Goal: Task Accomplishment & Management: Use online tool/utility

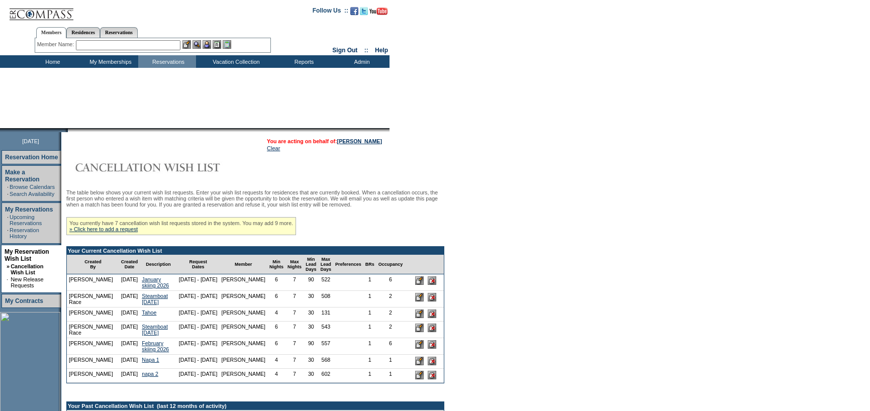
scroll to position [151, 0]
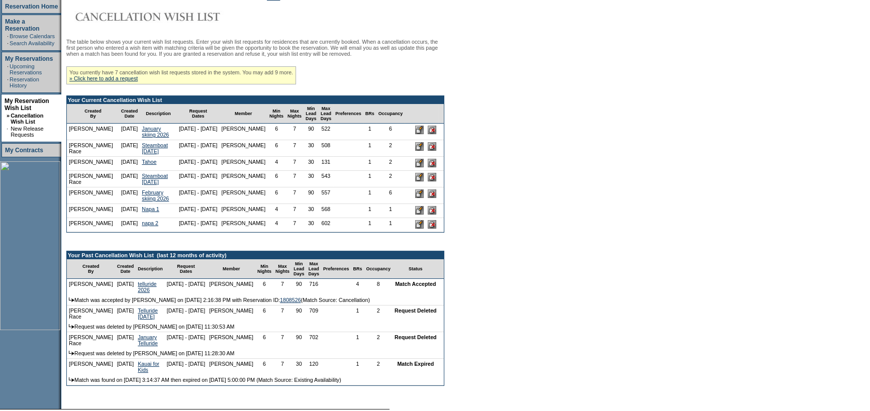
click at [436, 151] on input "image" at bounding box center [432, 146] width 9 height 9
click at [424, 151] on input "image" at bounding box center [419, 146] width 9 height 9
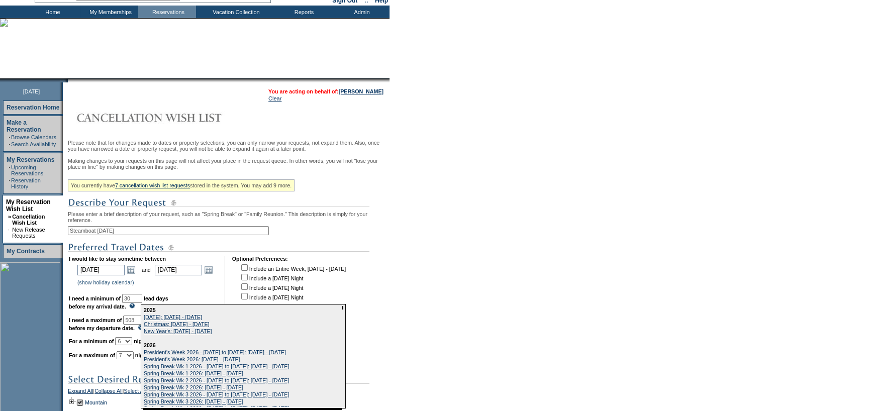
scroll to position [151, 0]
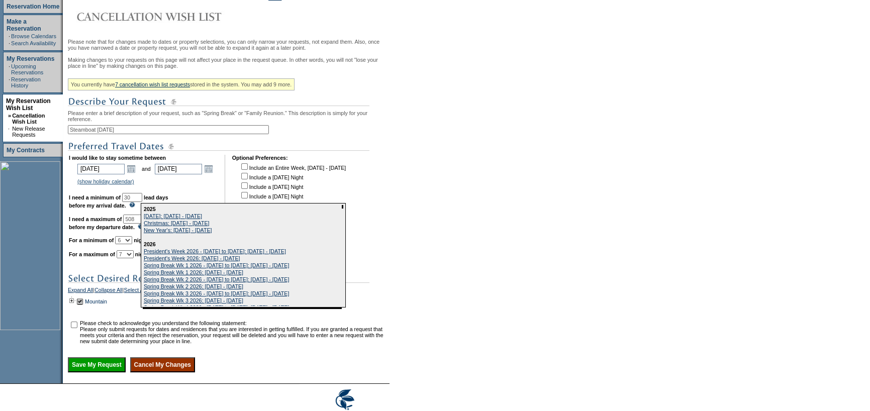
click at [616, 176] on form "Follow Us ::" at bounding box center [435, 141] width 870 height 585
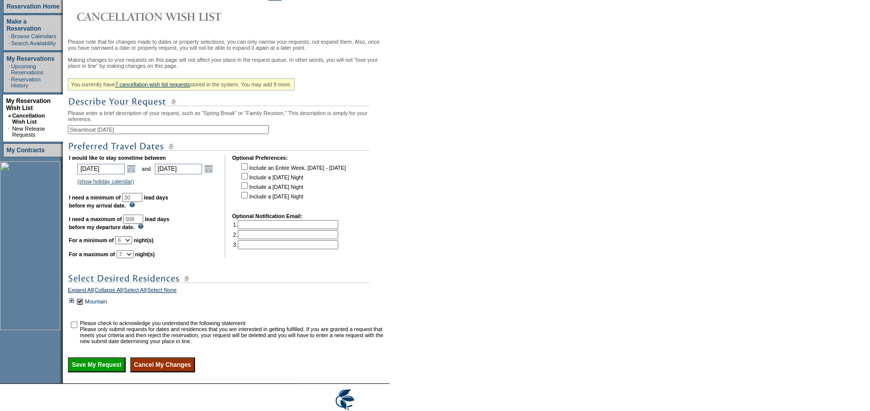
click at [72, 307] on td at bounding box center [72, 301] width 8 height 11
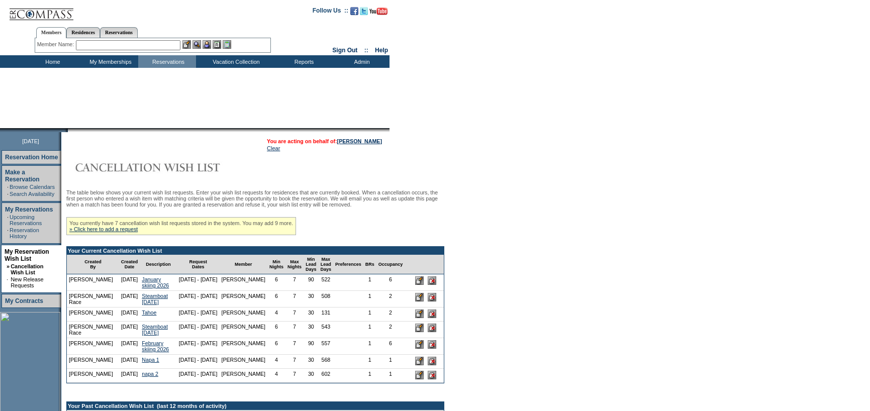
scroll to position [151, 0]
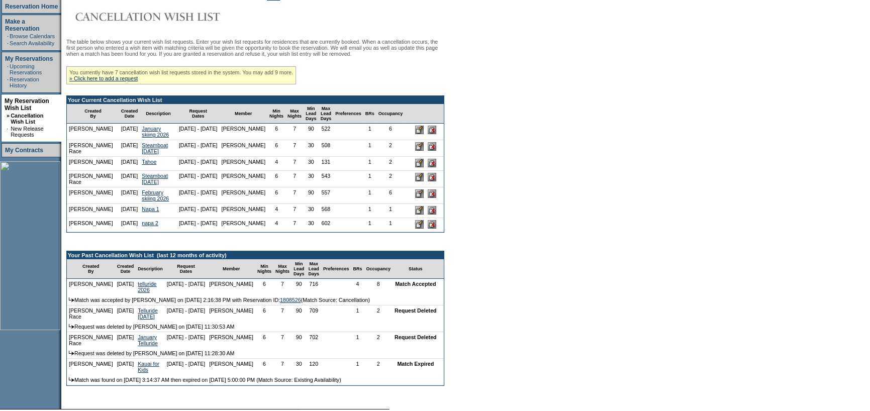
click at [424, 198] on input "image" at bounding box center [419, 193] width 9 height 9
